Goal: Navigation & Orientation: Find specific page/section

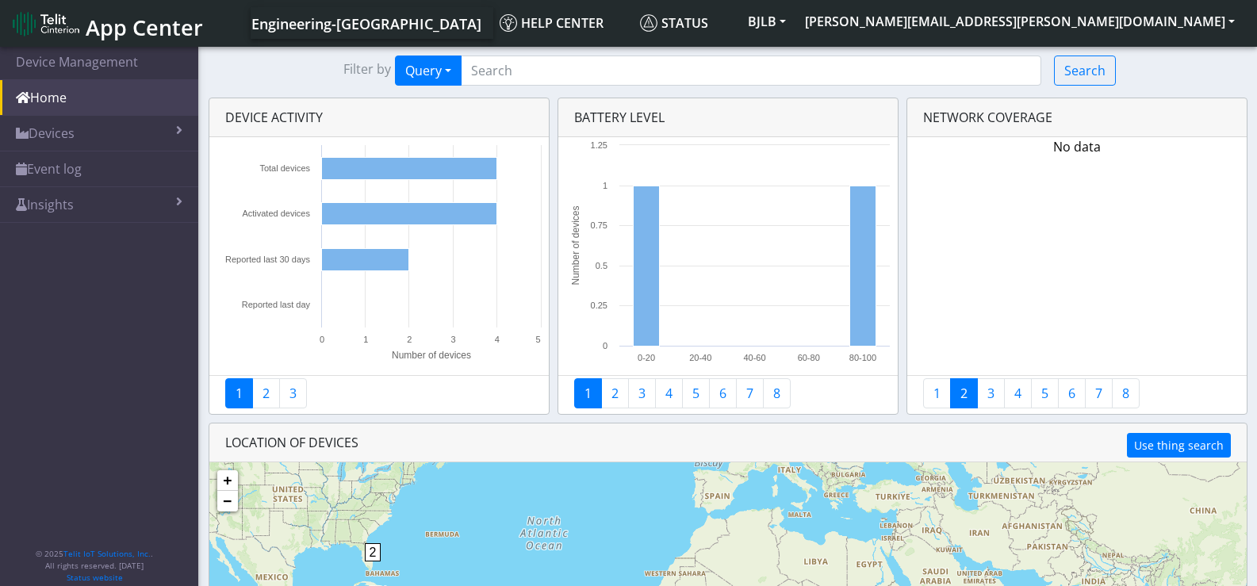
click at [94, 17] on span "App Center" at bounding box center [144, 27] width 117 height 29
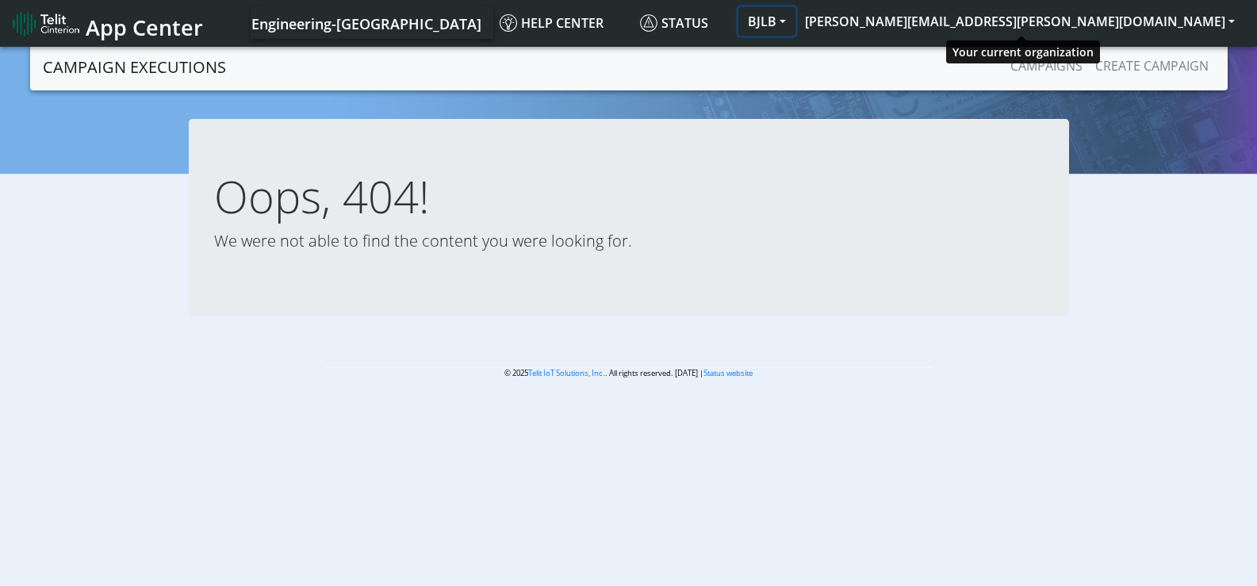
click at [795, 24] on button "BJLB" at bounding box center [766, 21] width 57 height 29
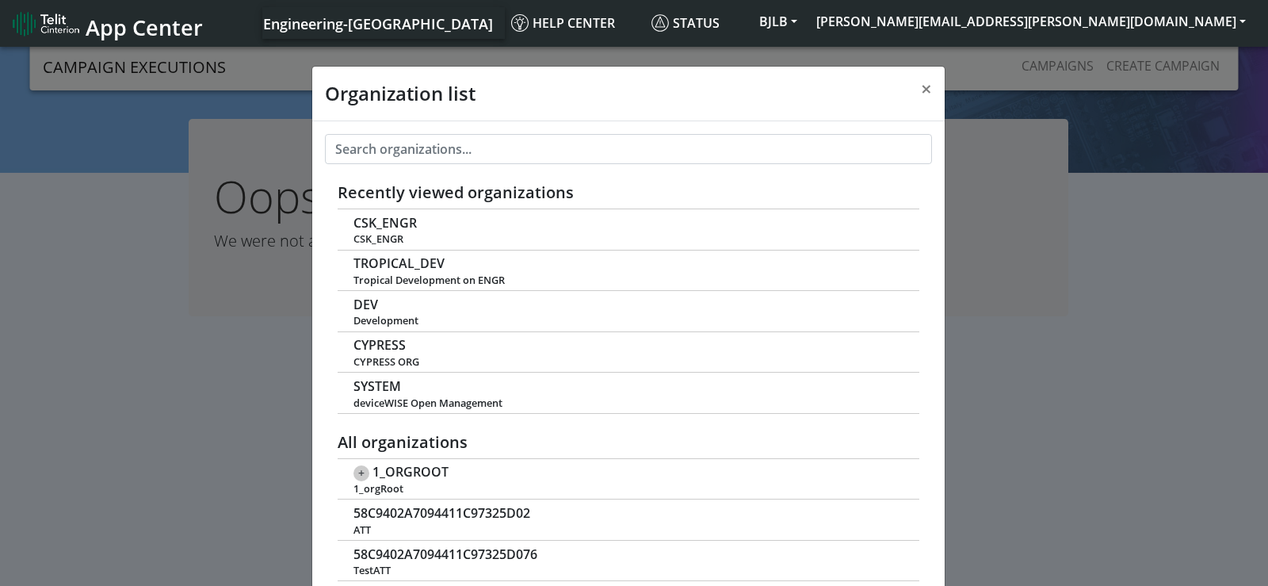
scroll to position [6, 0]
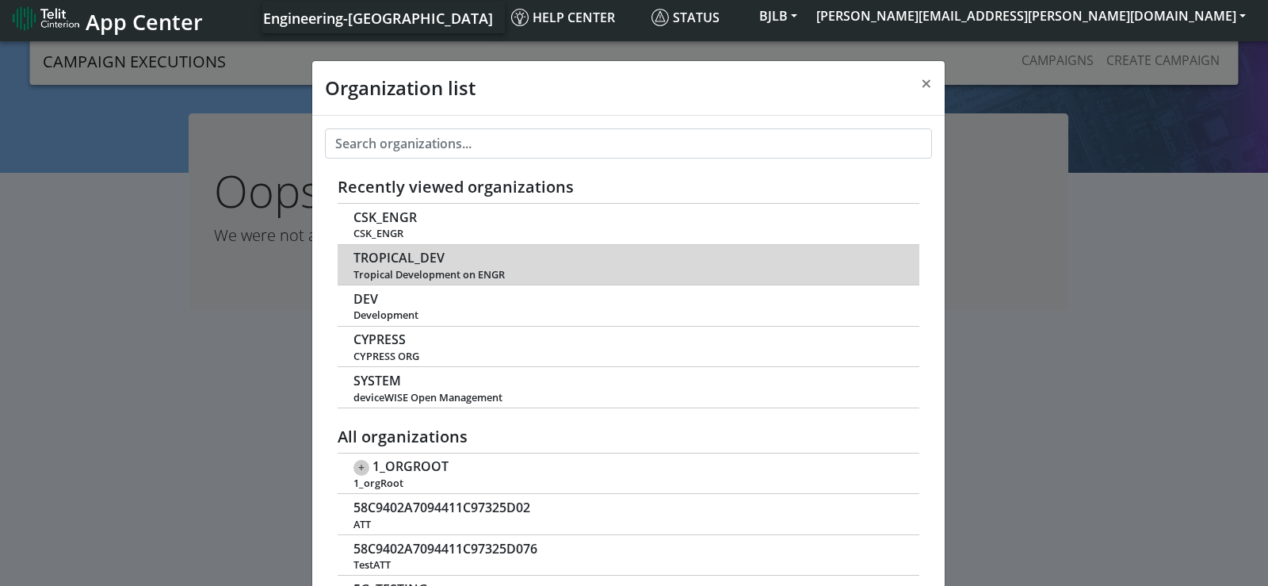
click at [419, 251] on span "TROPICAL_DEV" at bounding box center [399, 258] width 91 height 15
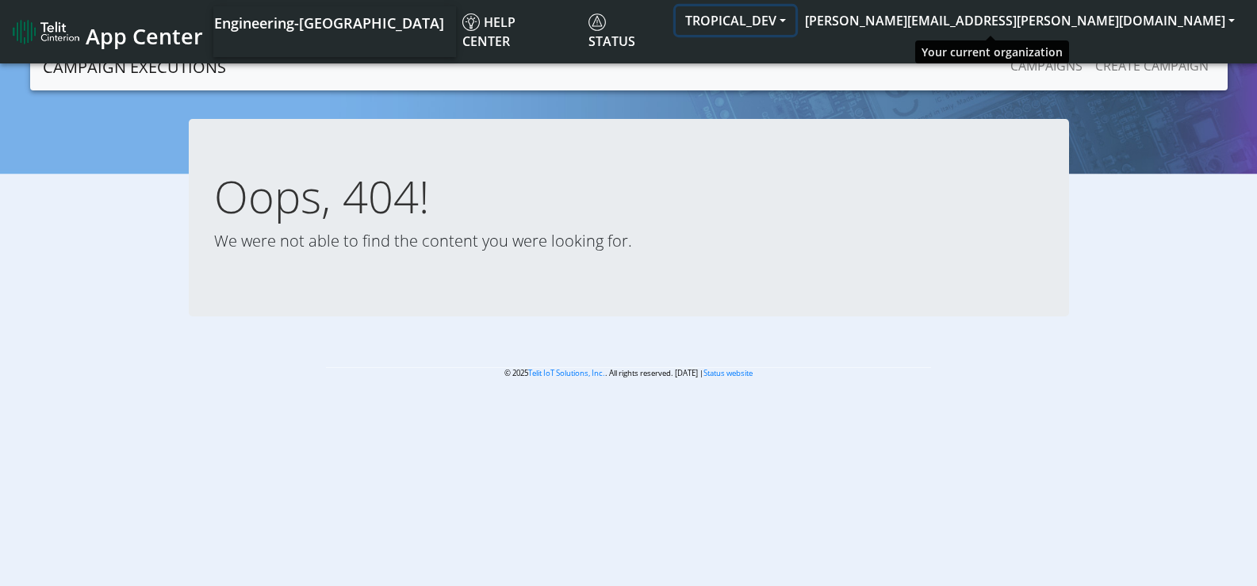
click at [795, 25] on button "TROPICAL_DEV" at bounding box center [735, 20] width 120 height 29
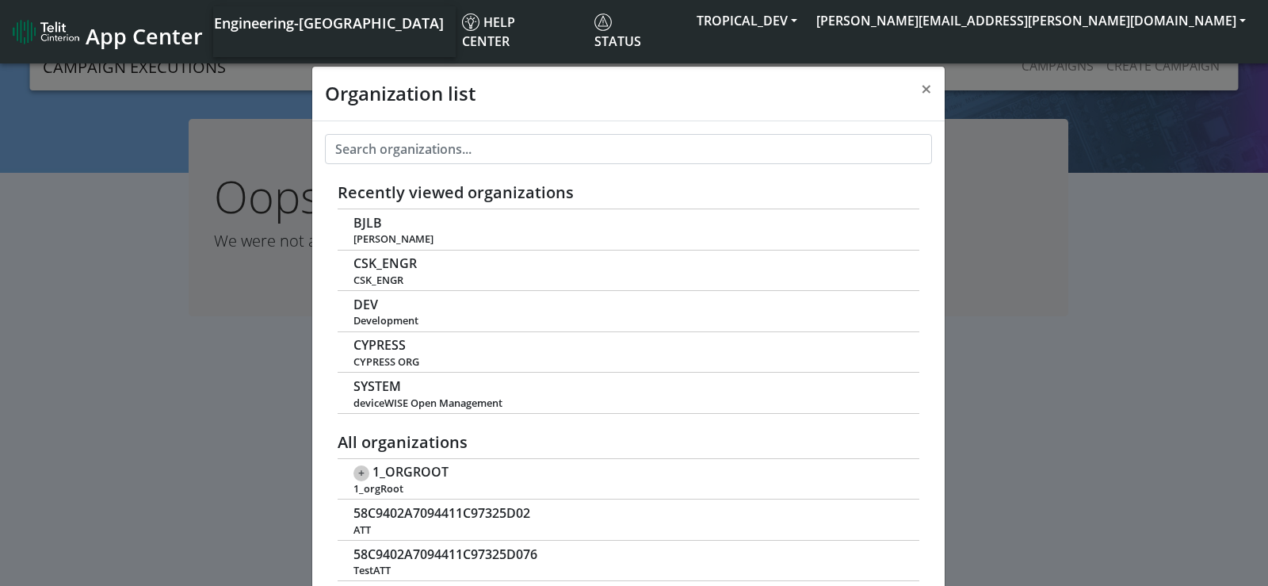
scroll to position [6, 0]
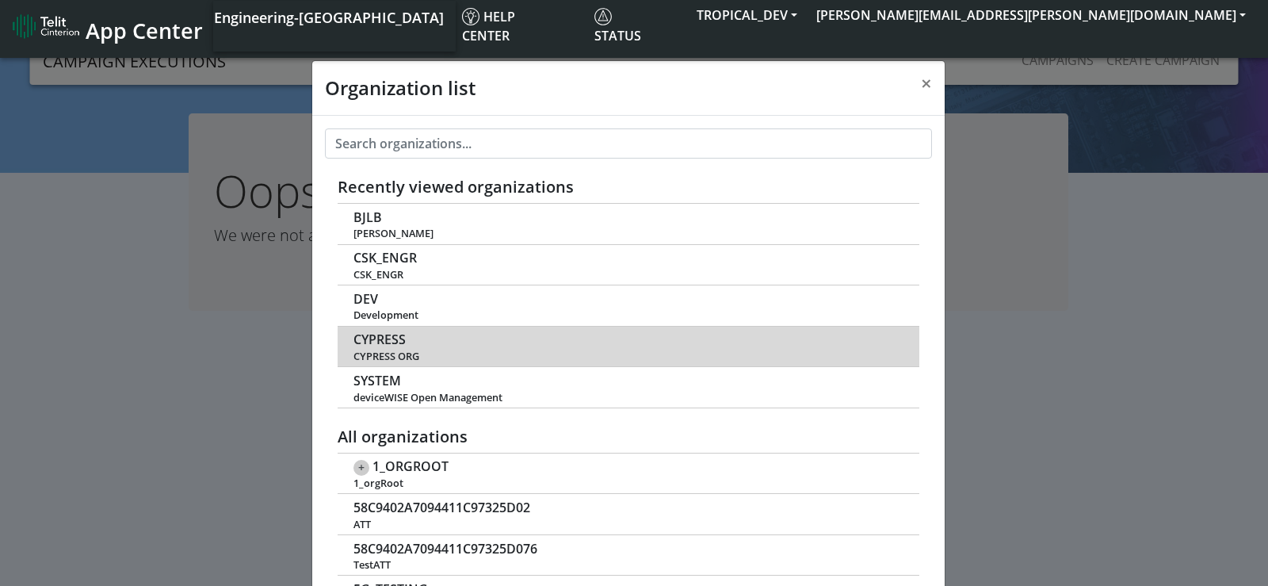
click at [373, 337] on span "CYPRESS" at bounding box center [380, 339] width 52 height 15
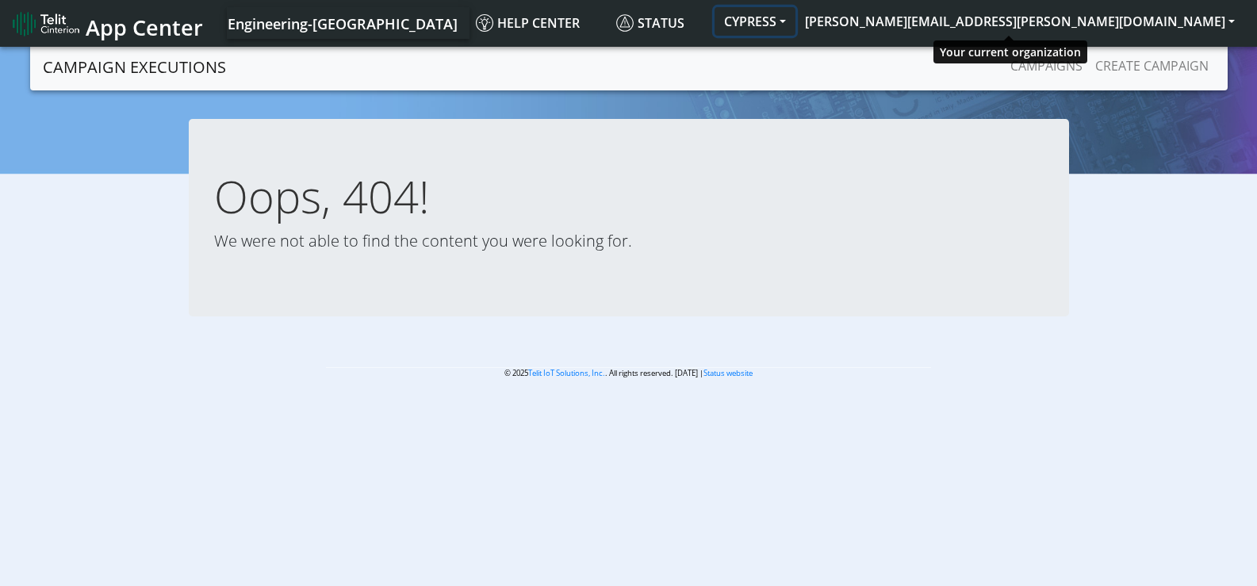
click at [795, 16] on button "CYPRESS" at bounding box center [754, 21] width 81 height 29
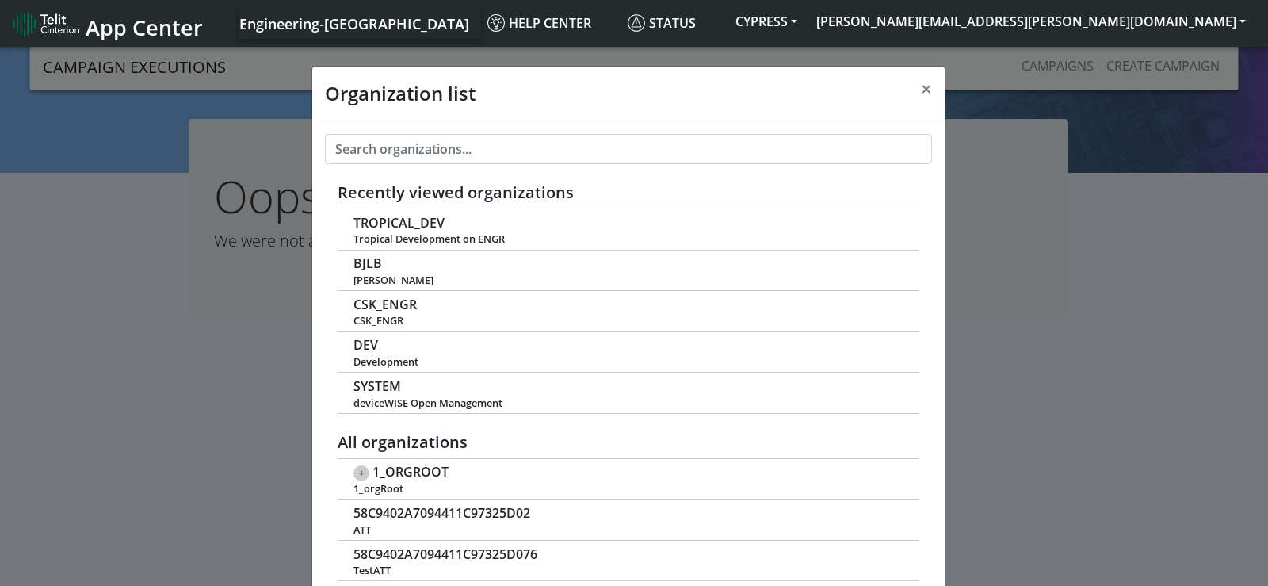
scroll to position [6, 0]
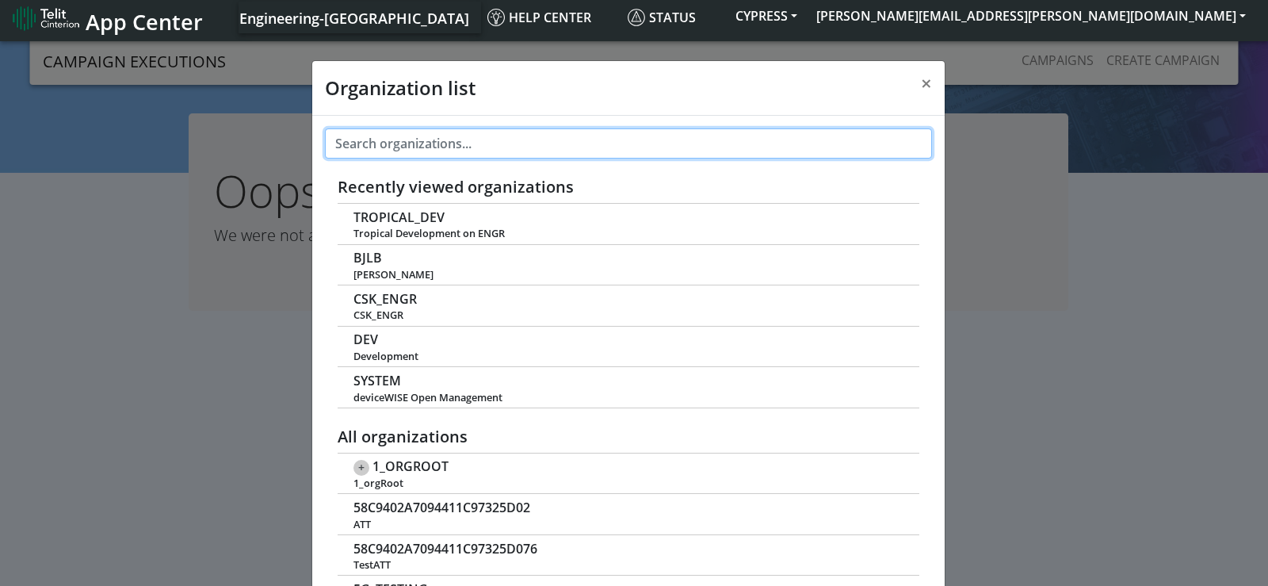
click at [457, 136] on input "text" at bounding box center [628, 143] width 607 height 30
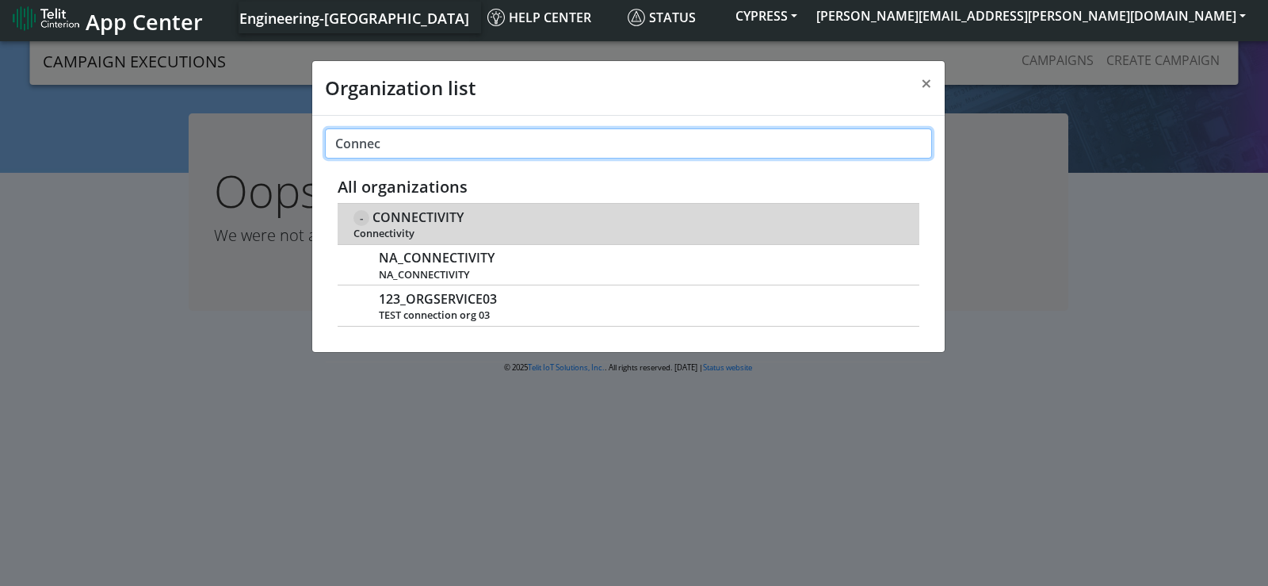
type input "Connec"
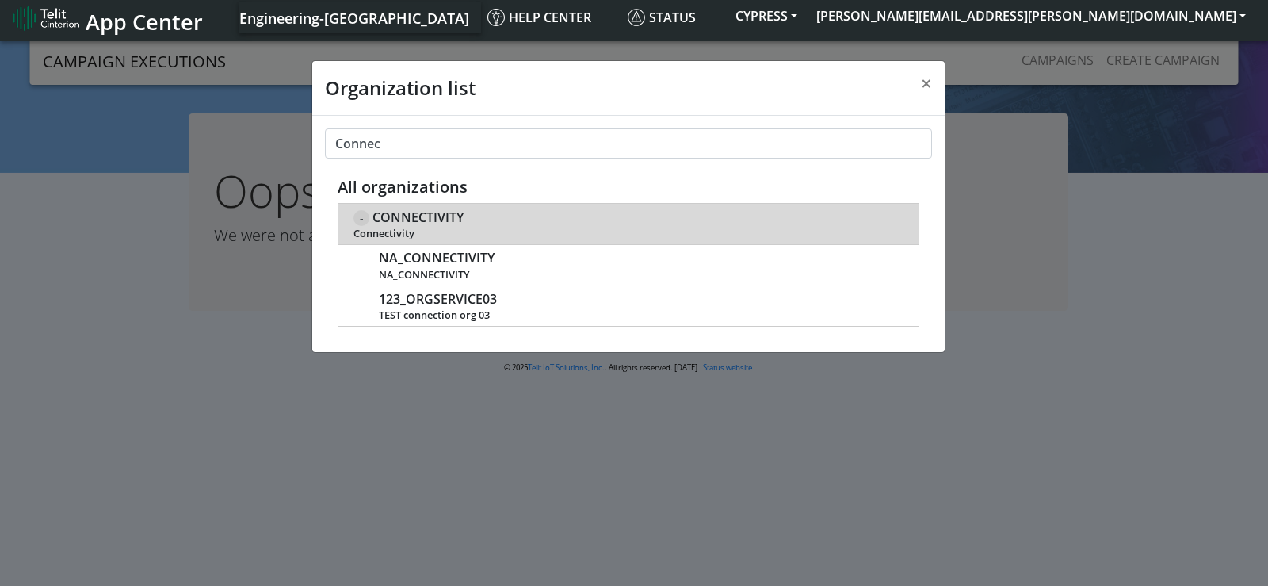
click at [431, 216] on span "CONNECTIVITY" at bounding box center [418, 217] width 91 height 15
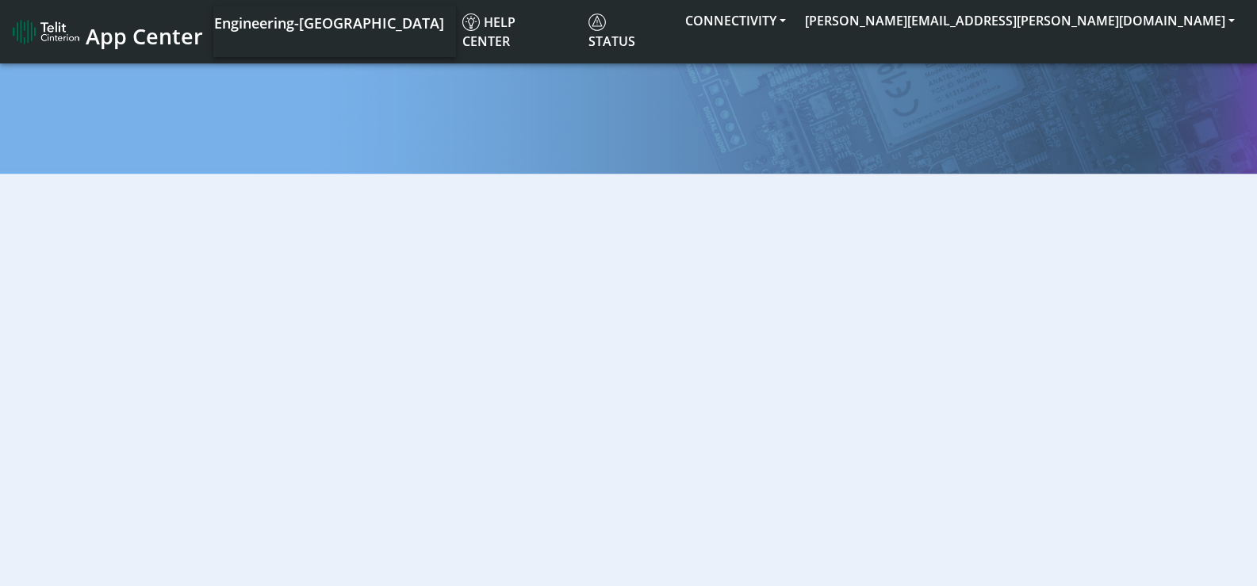
click at [114, 25] on span "App Center" at bounding box center [144, 35] width 117 height 29
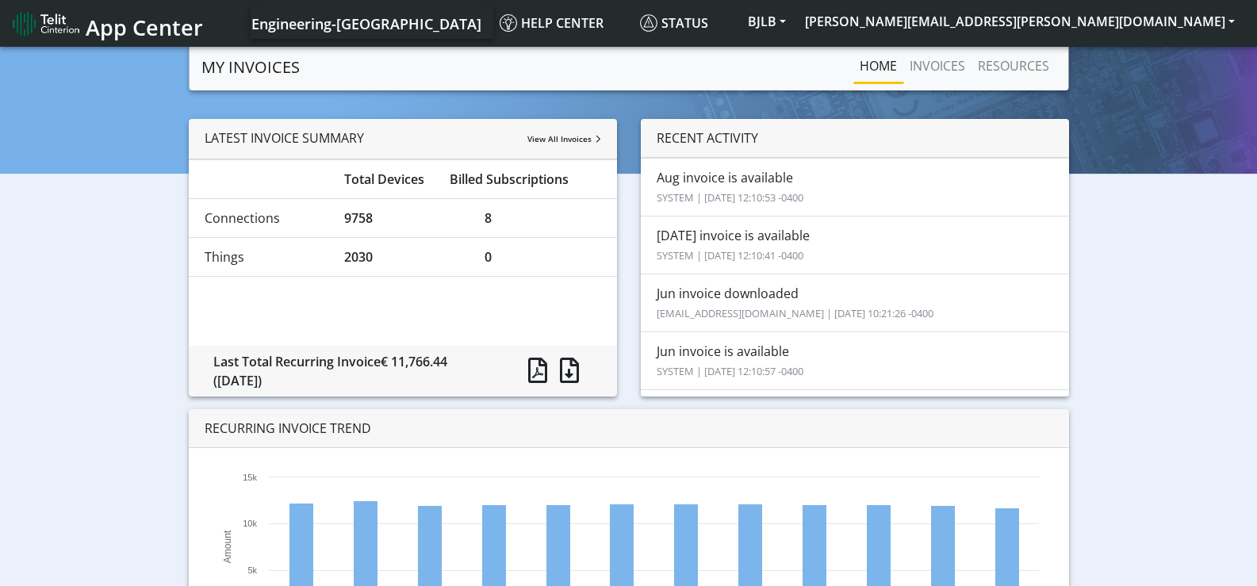
click at [93, 29] on span "App Center" at bounding box center [144, 27] width 117 height 29
click at [67, 29] on img at bounding box center [46, 23] width 67 height 25
